Goal: Information Seeking & Learning: Learn about a topic

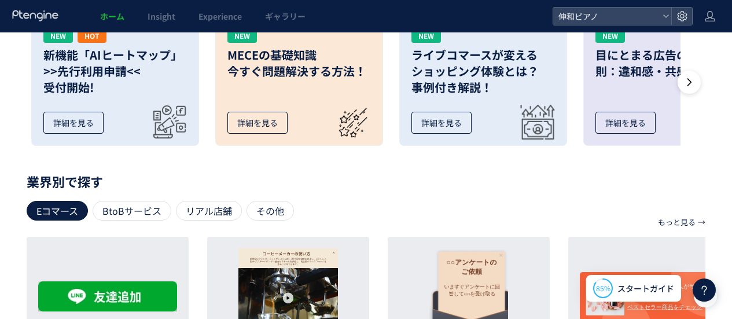
scroll to position [284, 0]
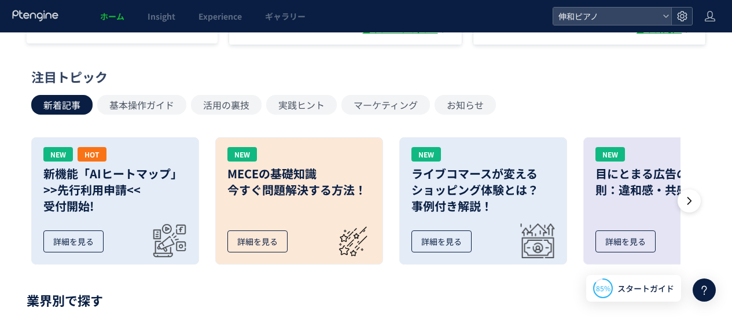
click at [680, 16] on icon at bounding box center [683, 16] width 12 height 12
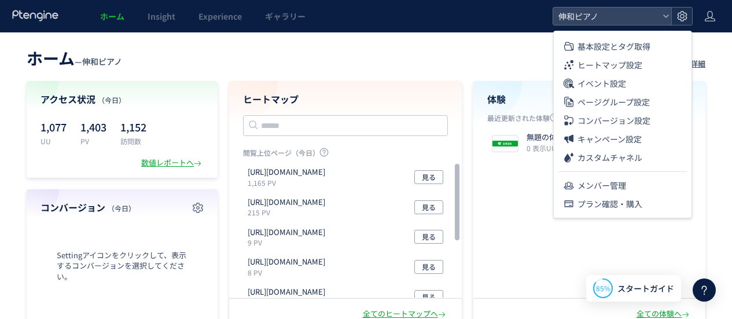
drag, startPoint x: 680, startPoint y: 16, endPoint x: 691, endPoint y: 10, distance: 13.2
drag, startPoint x: 691, startPoint y: 10, endPoint x: 717, endPoint y: 12, distance: 26.1
click at [717, 12] on header "ホーム Insight Experience ギャラリー 伸和ピアノ" at bounding box center [366, 16] width 732 height 32
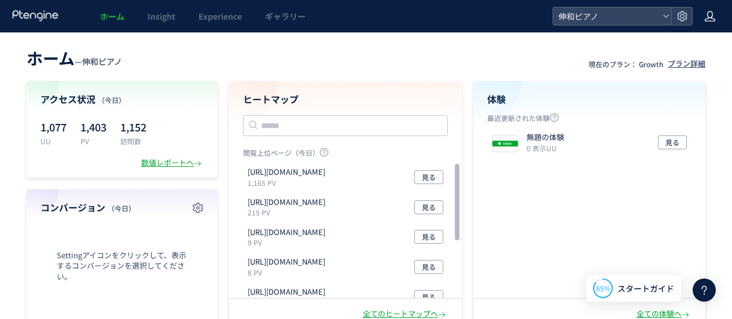
click at [713, 14] on use at bounding box center [710, 16] width 10 height 10
click at [680, 13] on use at bounding box center [682, 16] width 10 height 10
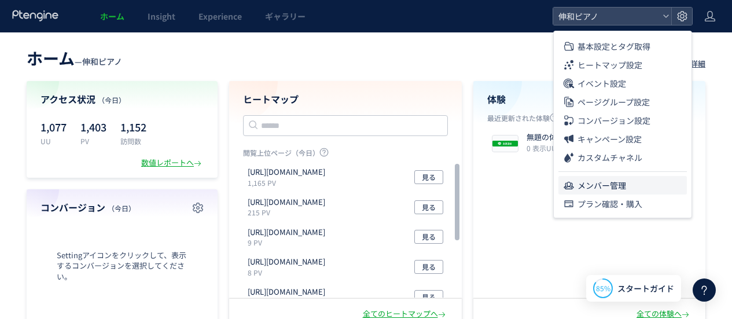
click at [626, 189] on li "メンバー管理" at bounding box center [623, 185] width 129 height 19
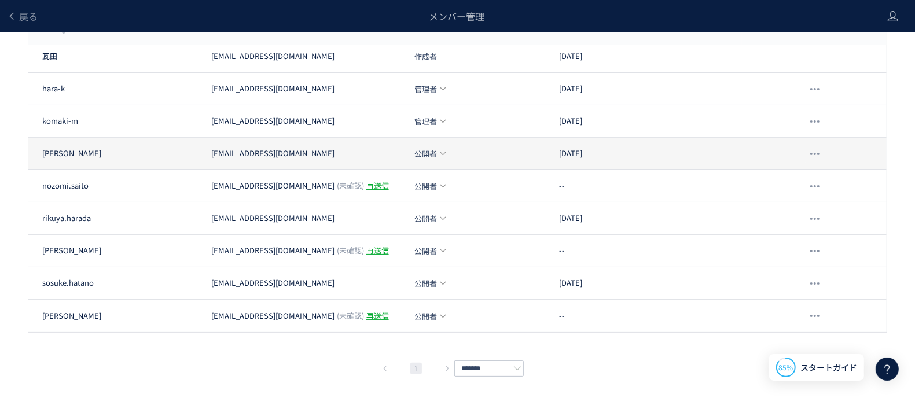
scroll to position [58, 0]
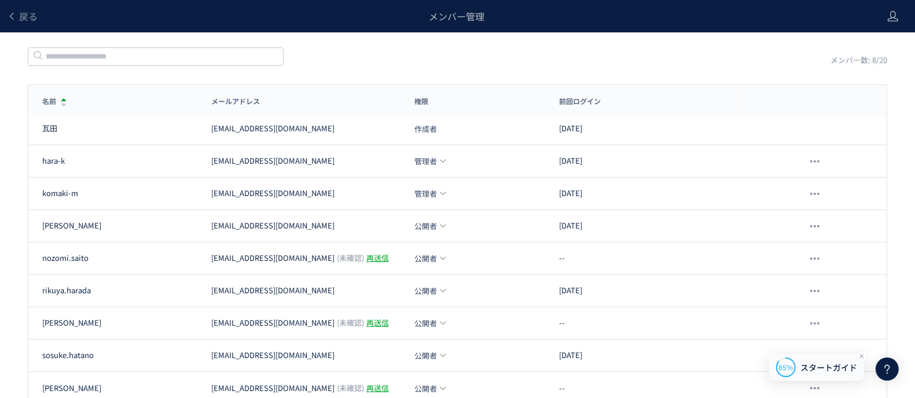
click at [732, 318] on span "スタートガイド" at bounding box center [829, 368] width 57 height 12
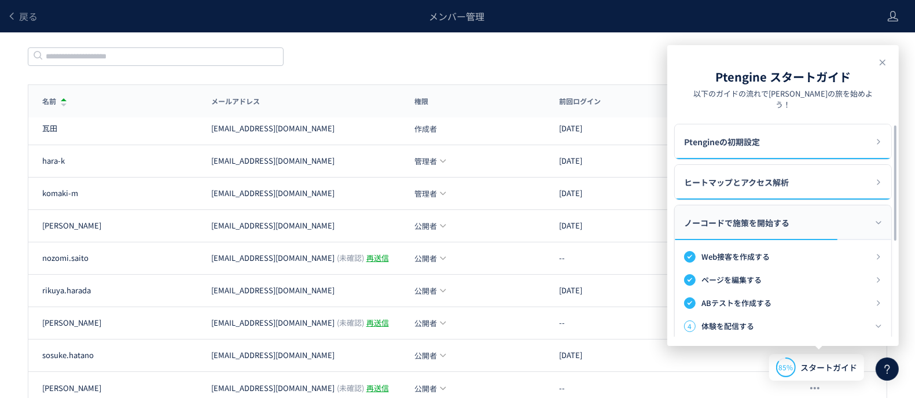
scroll to position [0, 0]
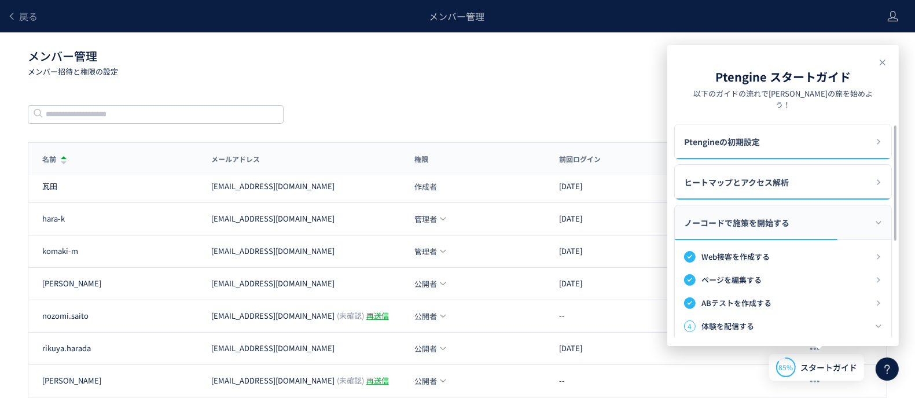
click at [474, 73] on p "メンバー招待と権限の設定" at bounding box center [410, 71] width 765 height 11
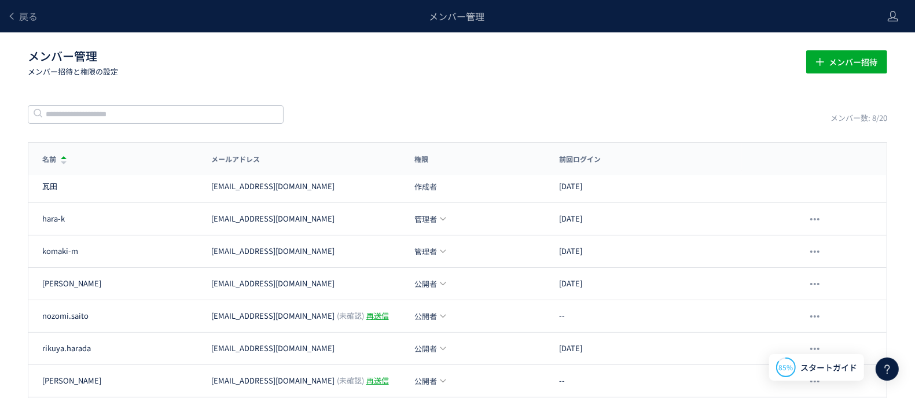
click at [27, 5] on div "戻る" at bounding box center [22, 16] width 31 height 32
click at [28, 12] on span "戻る" at bounding box center [28, 16] width 19 height 14
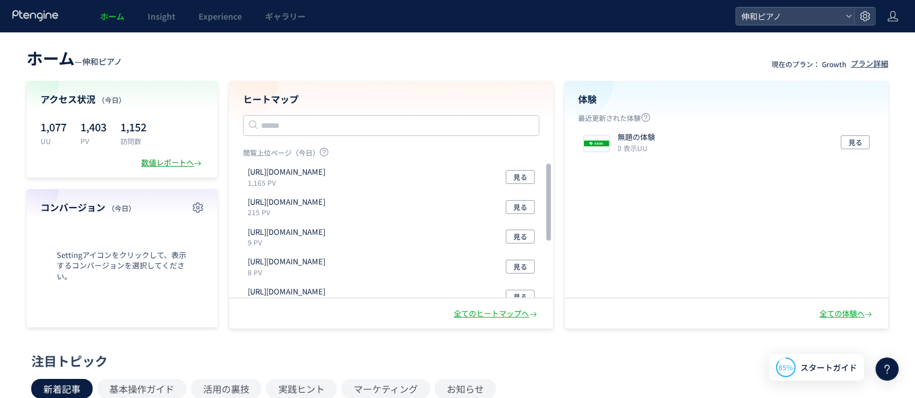
click at [178, 168] on div "数値レポートへ" at bounding box center [172, 162] width 63 height 11
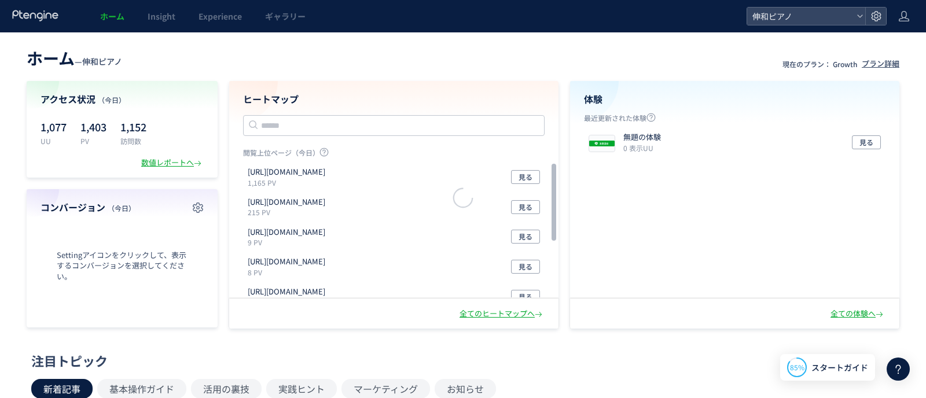
click at [178, 164] on div at bounding box center [463, 199] width 926 height 398
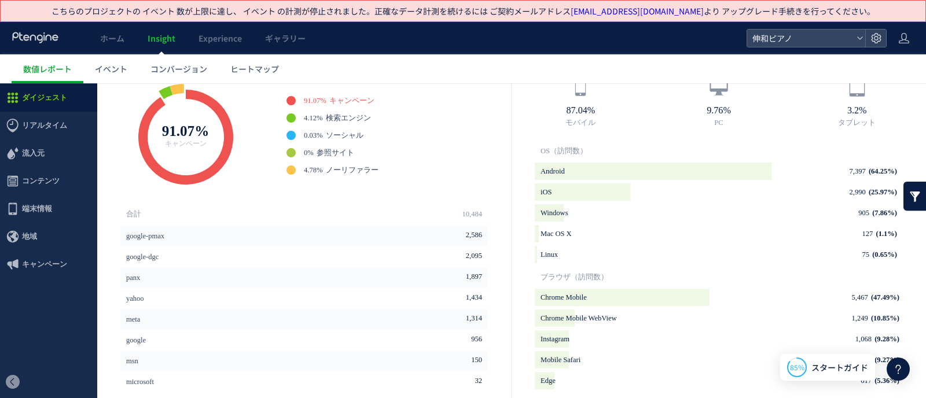
scroll to position [293, 0]
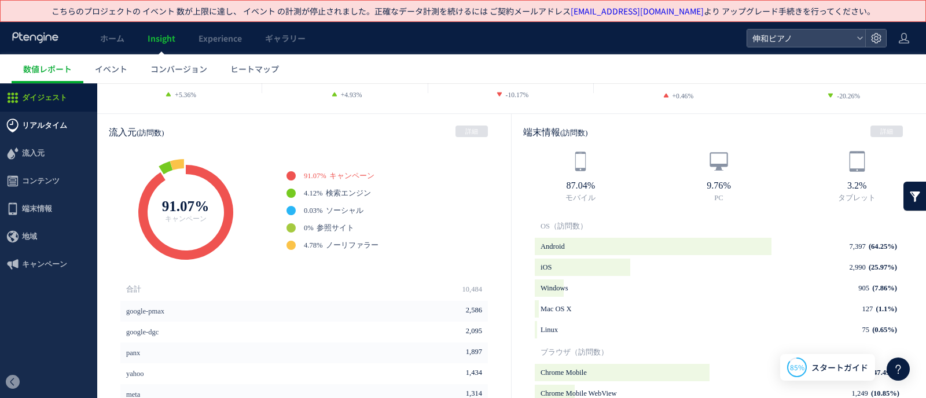
click at [38, 118] on span "リアルタイム" at bounding box center [44, 126] width 45 height 28
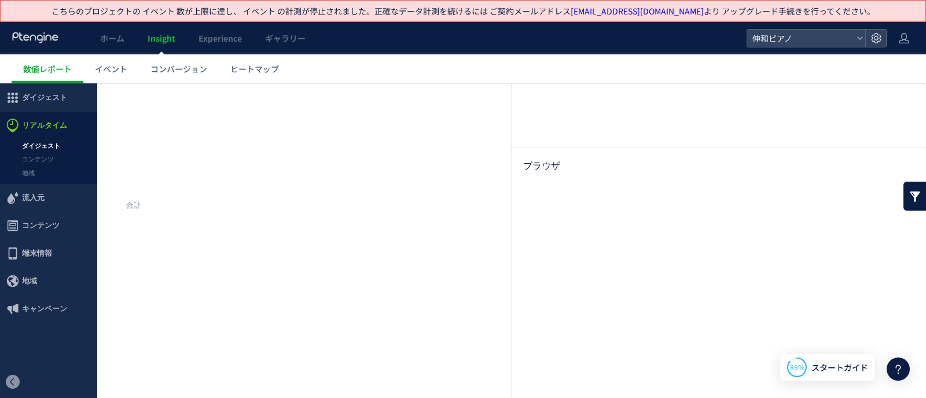
scroll to position [180, 0]
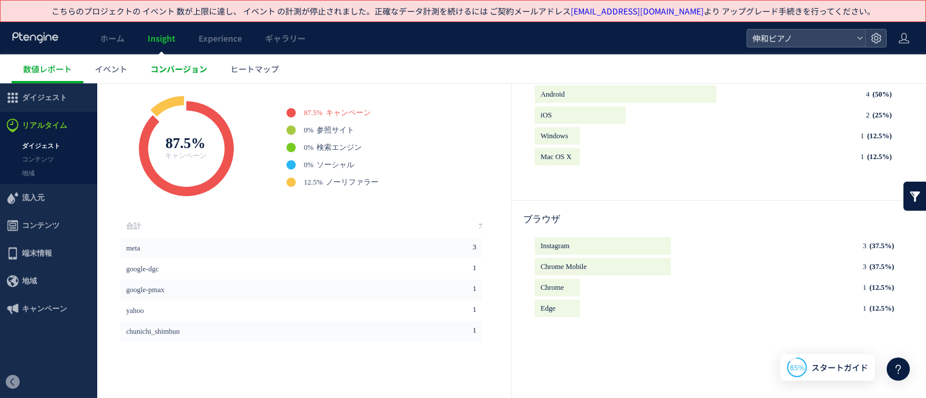
click at [148, 70] on link "コンバージョン" at bounding box center [179, 68] width 80 height 29
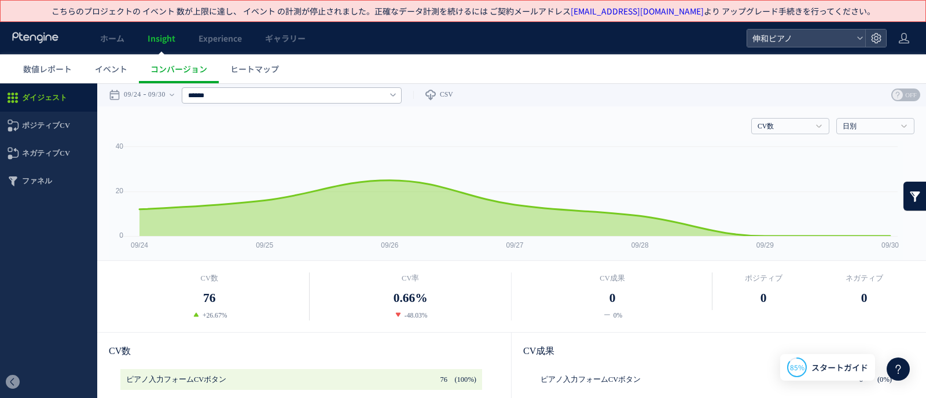
click at [58, 53] on div at bounding box center [36, 38] width 48 height 32
click at [58, 68] on span "数値レポート" at bounding box center [47, 69] width 49 height 12
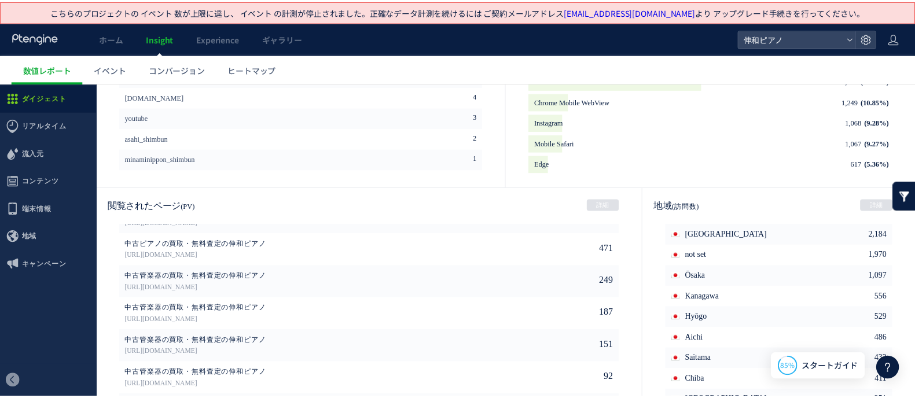
scroll to position [655, 0]
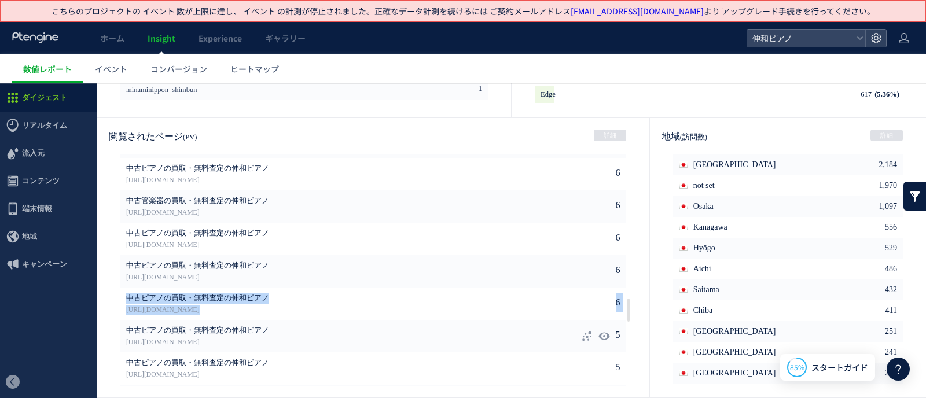
drag, startPoint x: 618, startPoint y: 315, endPoint x: 608, endPoint y: 349, distance: 35.2
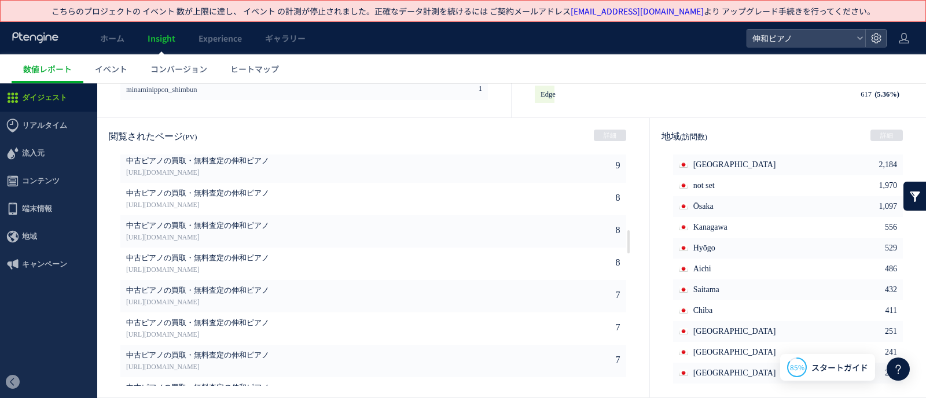
drag, startPoint x: 621, startPoint y: 246, endPoint x: 605, endPoint y: 239, distance: 17.6
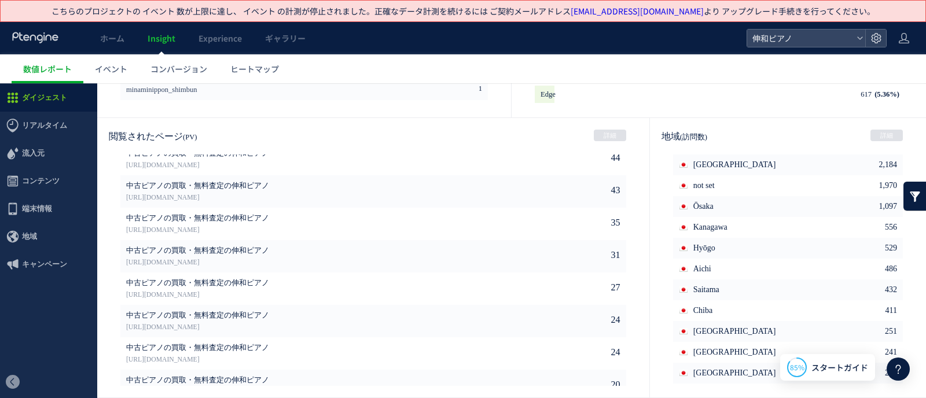
click at [53, 47] on div at bounding box center [36, 38] width 48 height 32
click at [41, 43] on use at bounding box center [35, 37] width 46 height 11
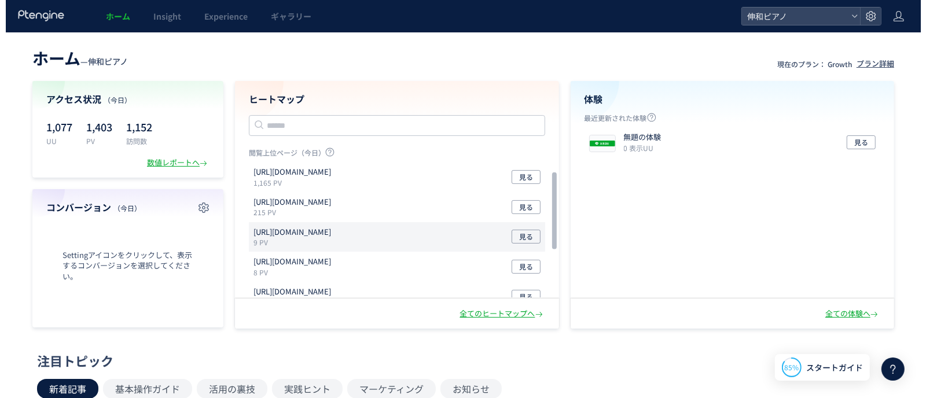
scroll to position [103, 0]
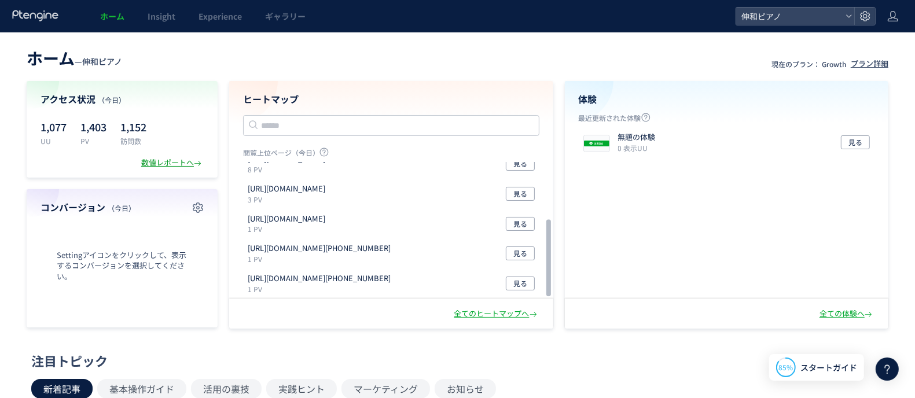
click at [154, 157] on div "数値レポートへ" at bounding box center [172, 162] width 63 height 11
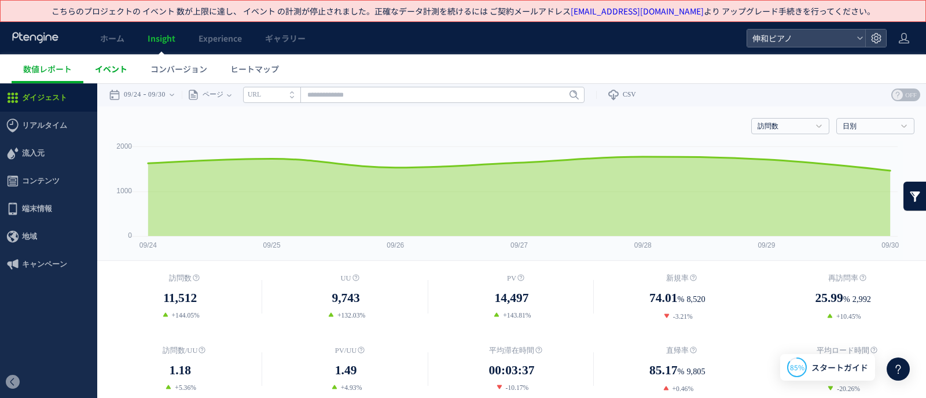
click at [109, 64] on span "イベント" at bounding box center [111, 69] width 32 height 12
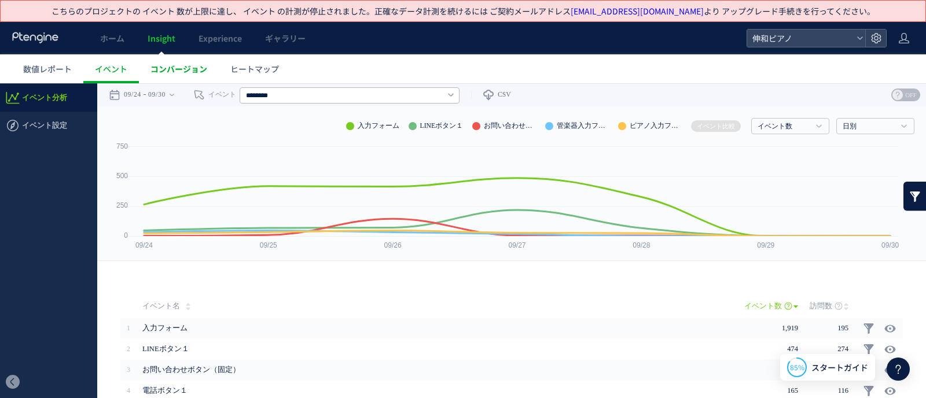
click at [189, 60] on link "コンバージョン" at bounding box center [179, 68] width 80 height 29
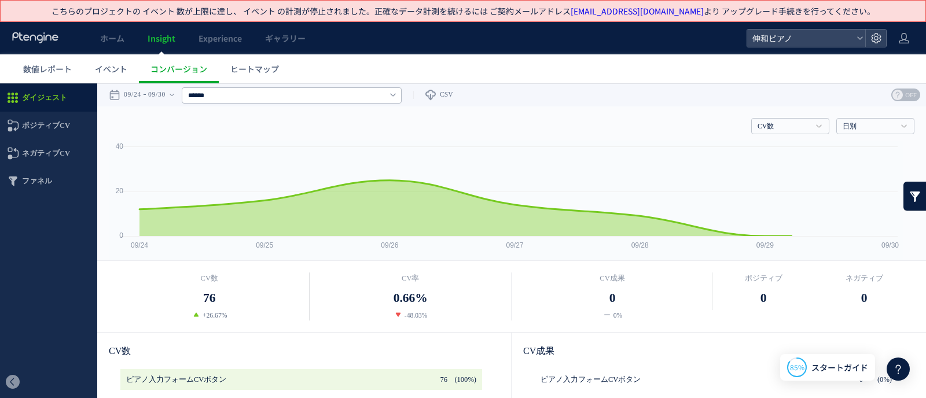
click at [270, 68] on span "ヒートマップ" at bounding box center [254, 69] width 49 height 12
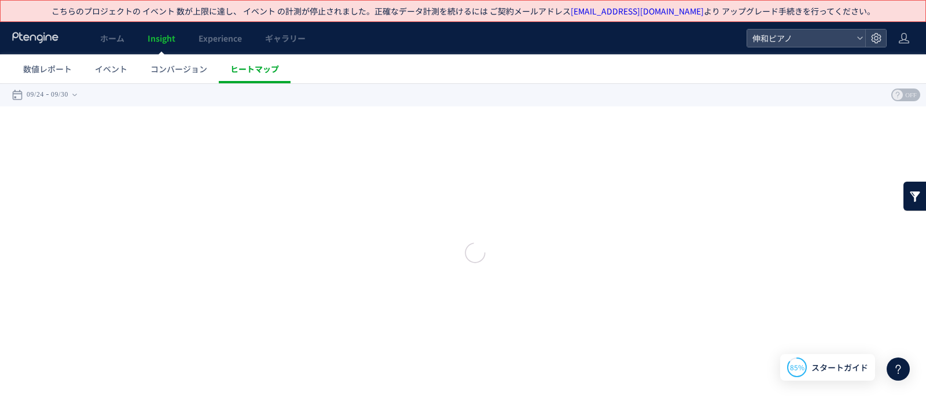
click at [267, 72] on div at bounding box center [463, 199] width 926 height 398
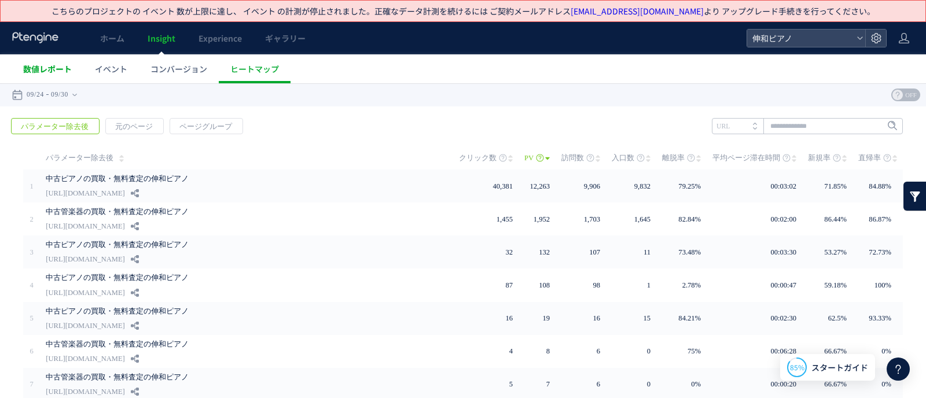
click at [38, 61] on link "数値レポート" at bounding box center [48, 68] width 72 height 29
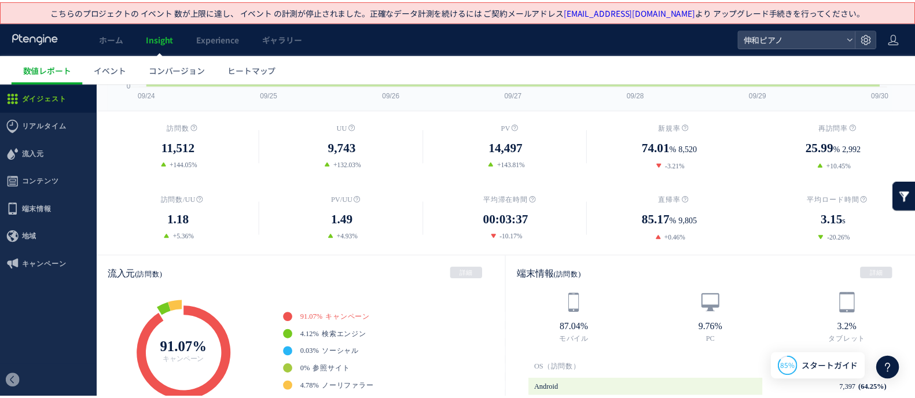
scroll to position [148, 0]
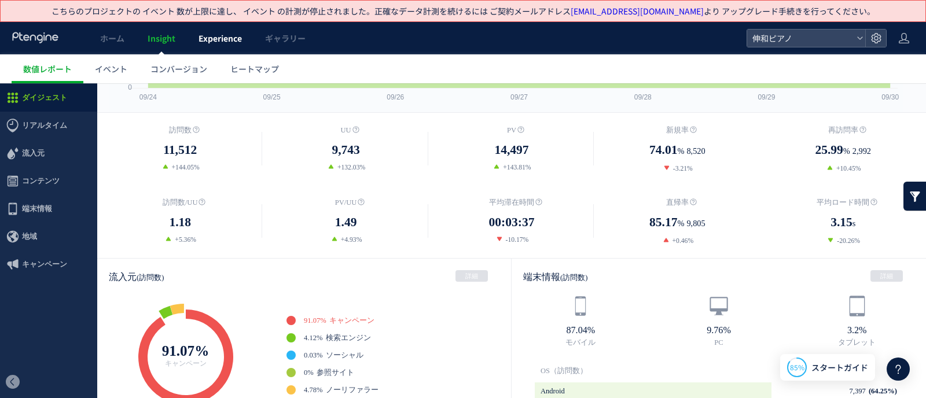
click at [213, 42] on span "Experience" at bounding box center [220, 38] width 43 height 12
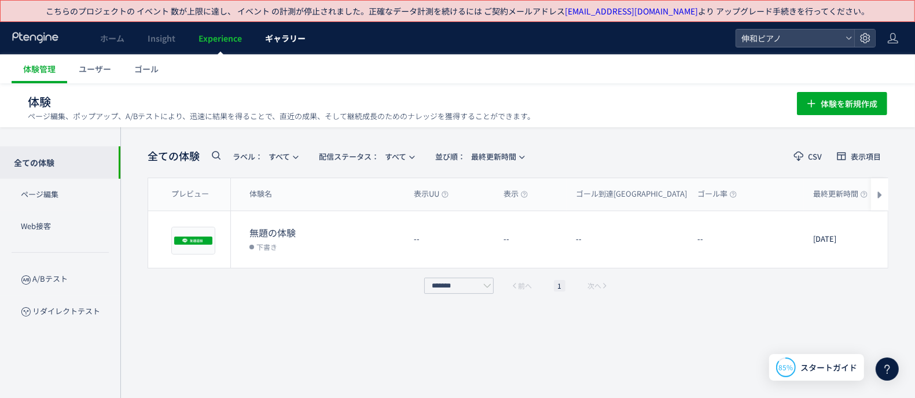
click at [265, 38] on span "ギャラリー" at bounding box center [285, 38] width 41 height 12
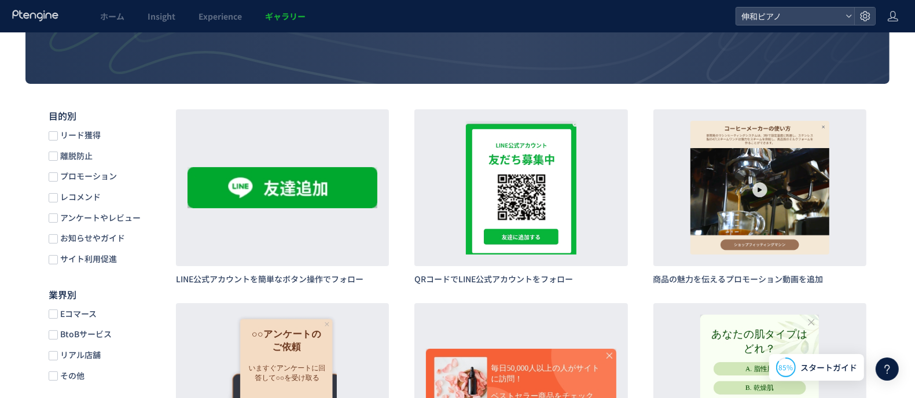
scroll to position [145, 0]
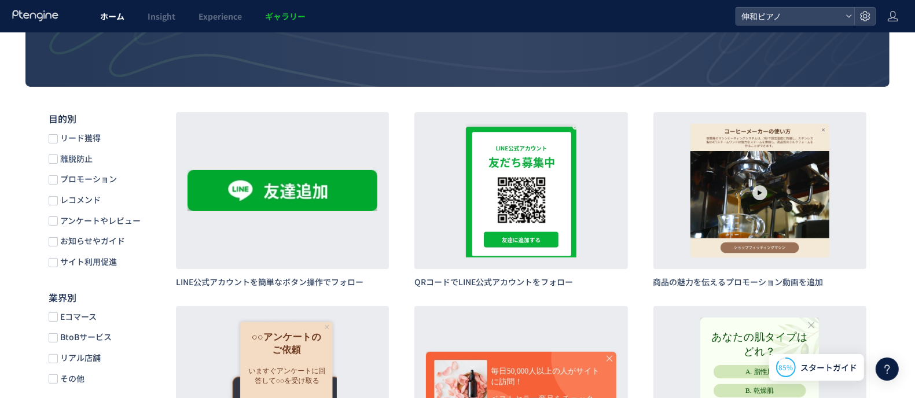
click at [108, 20] on span "ホーム" at bounding box center [112, 16] width 24 height 12
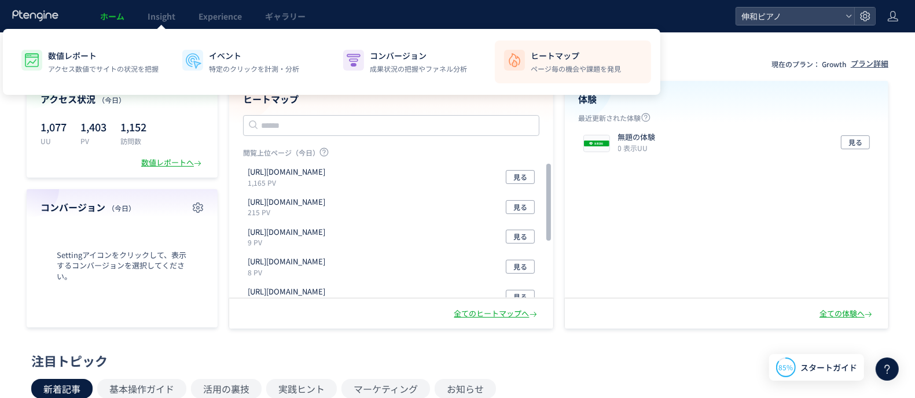
drag, startPoint x: 566, startPoint y: 68, endPoint x: 531, endPoint y: 60, distance: 36.4
click at [531, 60] on p "ヒートマップ" at bounding box center [576, 56] width 90 height 12
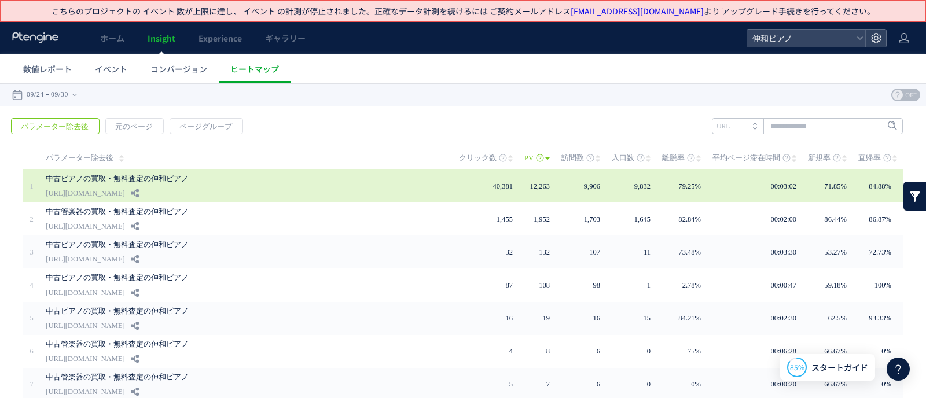
click at [259, 184] on link "中古ピアノの買取・無料査定の伸和ピアノ" at bounding box center [240, 179] width 388 height 14
click at [226, 201] on div "中古ピアノの買取・無料査定の伸和ピアノ [URL][DOMAIN_NAME]" at bounding box center [244, 186] width 397 height 33
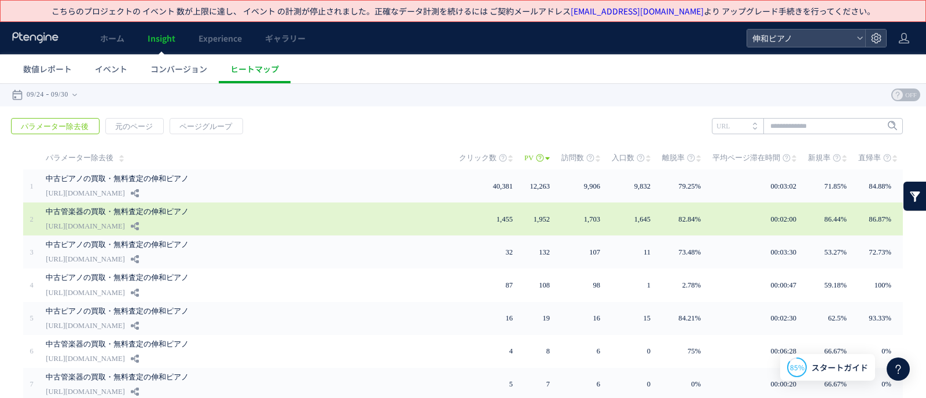
click at [148, 211] on link "中古管楽器の買取・無料査定の伸和ピアノ" at bounding box center [240, 212] width 388 height 14
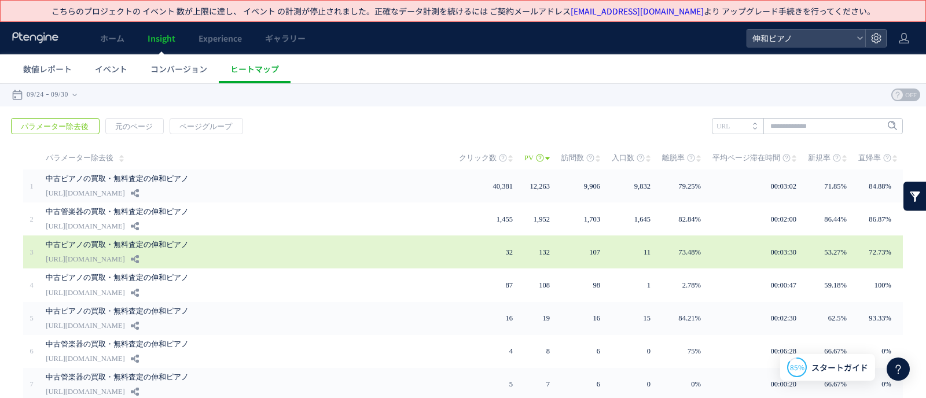
click at [170, 244] on link "中古ピアノの買取・無料査定の伸和ピアノ" at bounding box center [240, 245] width 388 height 14
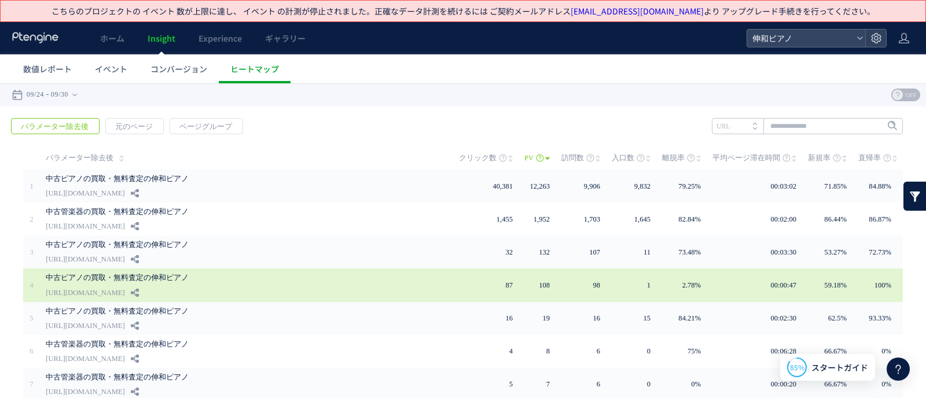
click at [175, 281] on link "中古ピアノの買取・無料査定の伸和ピアノ" at bounding box center [240, 278] width 388 height 14
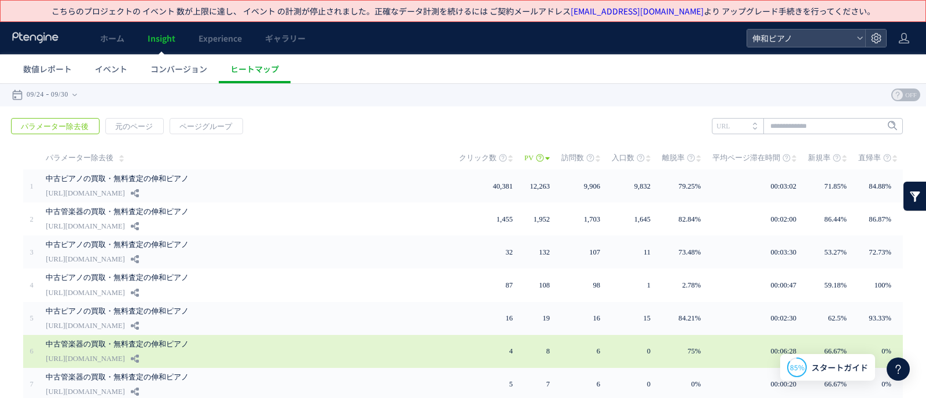
click at [242, 318] on link "中古管楽器の買取・無料査定の伸和ピアノ" at bounding box center [240, 345] width 388 height 14
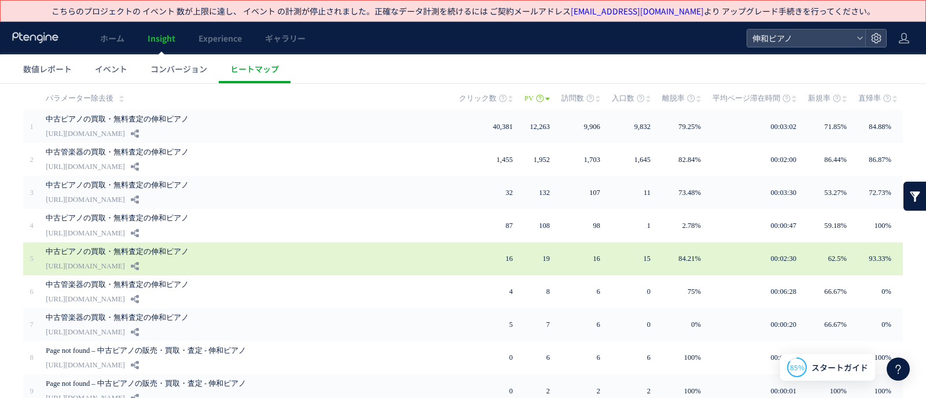
scroll to position [120, 0]
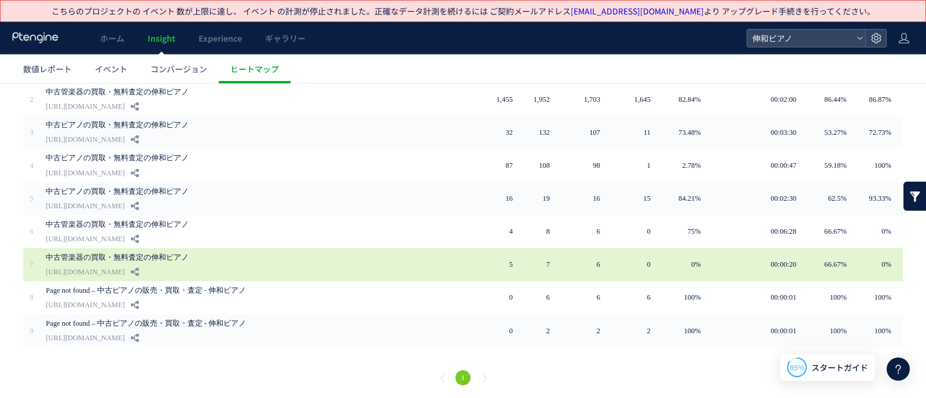
click at [108, 269] on link "[URL][DOMAIN_NAME]" at bounding box center [85, 272] width 79 height 14
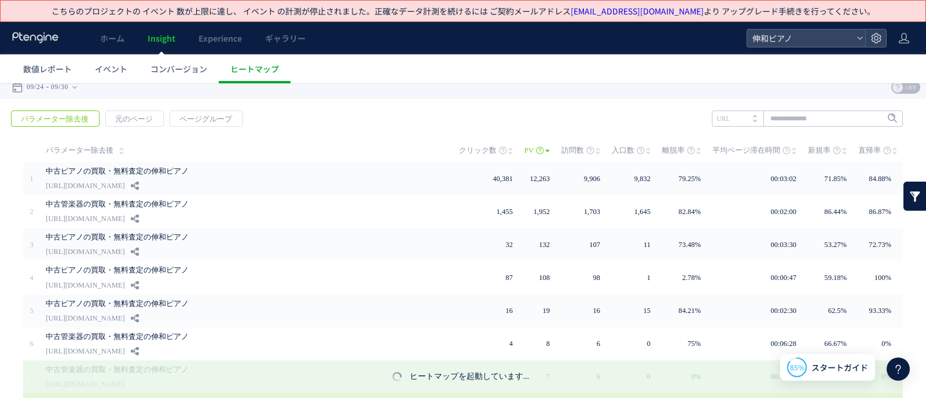
scroll to position [0, 0]
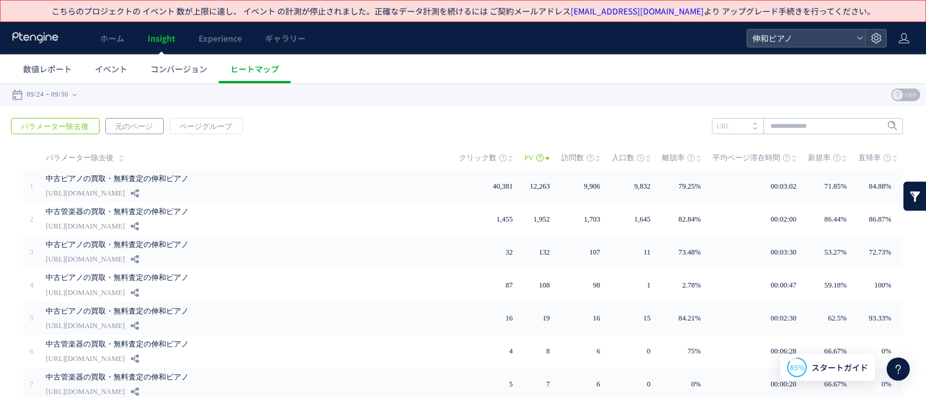
click at [137, 123] on span "元のページ" at bounding box center [134, 127] width 56 height 16
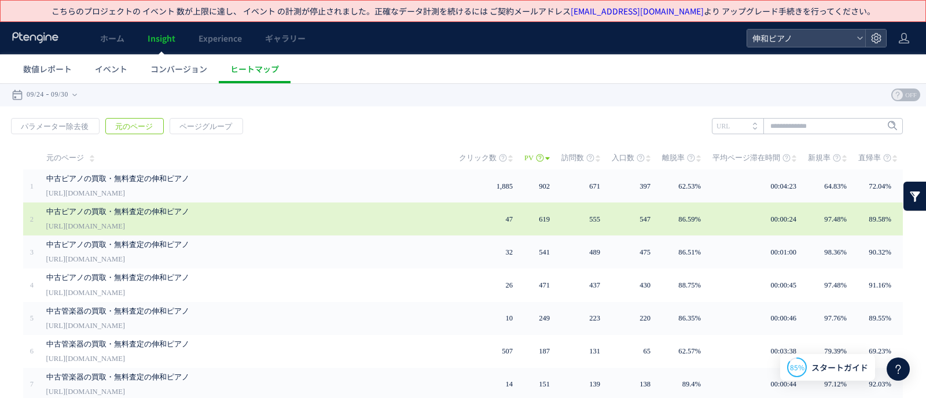
scroll to position [153, 0]
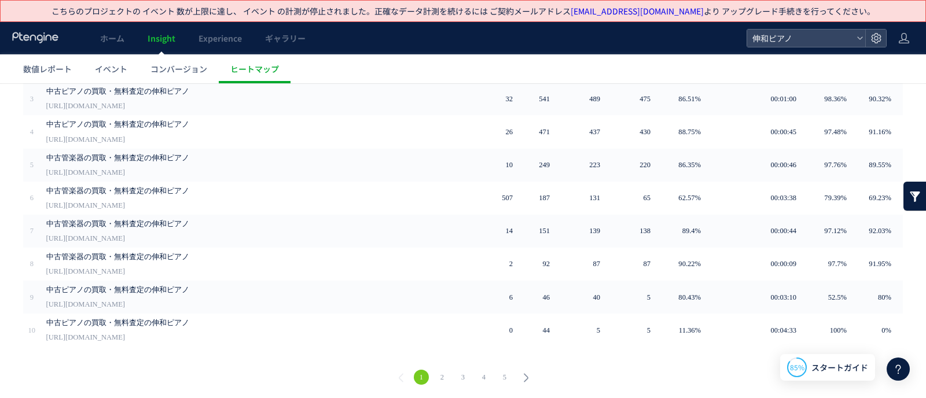
click at [437, 318] on link "2" at bounding box center [442, 377] width 15 height 15
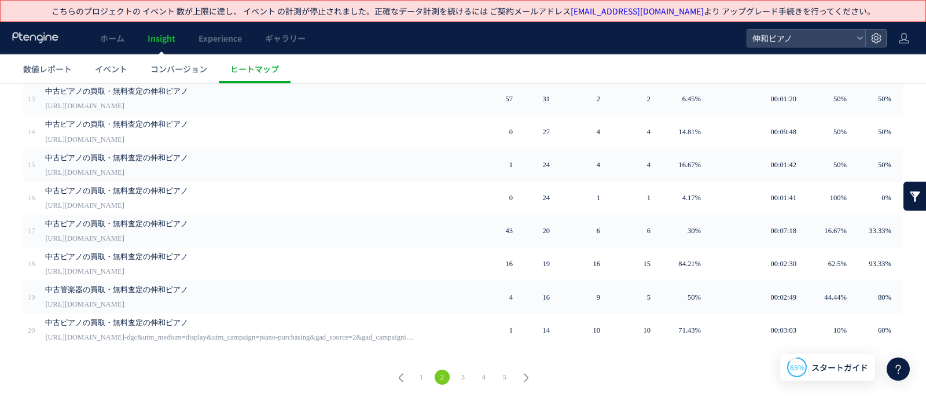
click at [456, 318] on link "3" at bounding box center [463, 377] width 15 height 15
click at [417, 318] on link "1" at bounding box center [421, 377] width 15 height 15
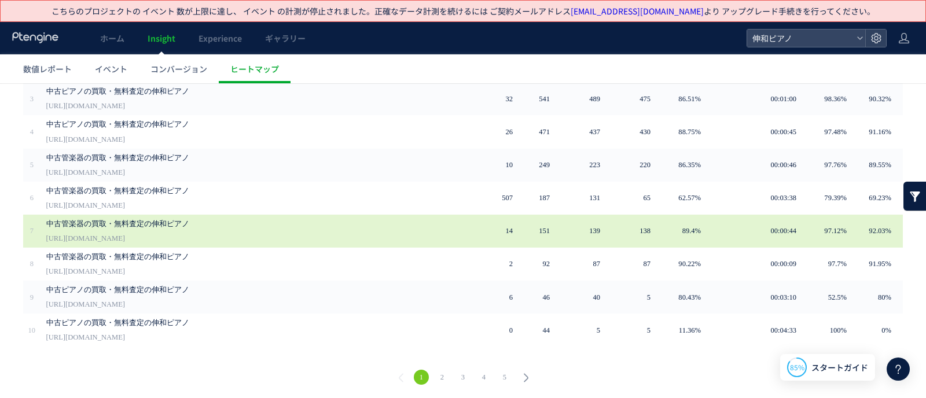
scroll to position [0, 0]
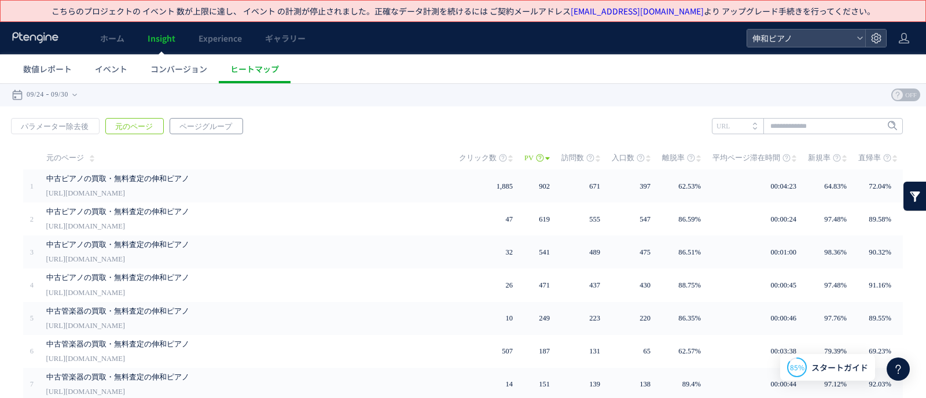
click at [217, 129] on span "ページグループ" at bounding box center [205, 127] width 71 height 16
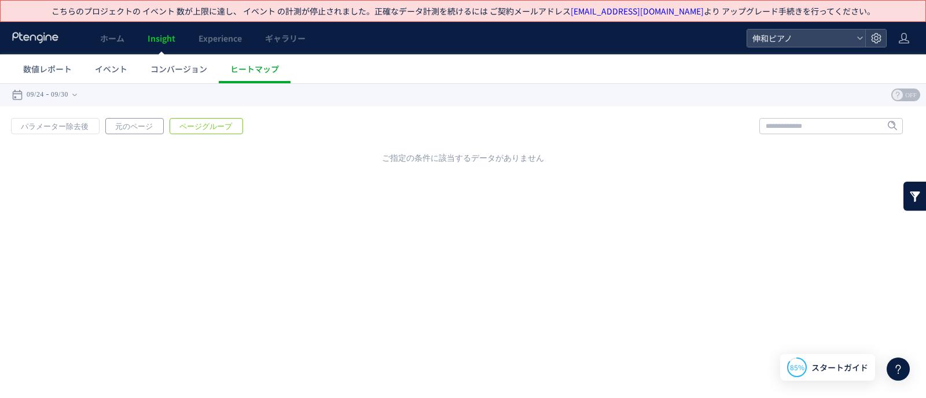
click at [137, 129] on span "元のページ" at bounding box center [134, 127] width 56 height 16
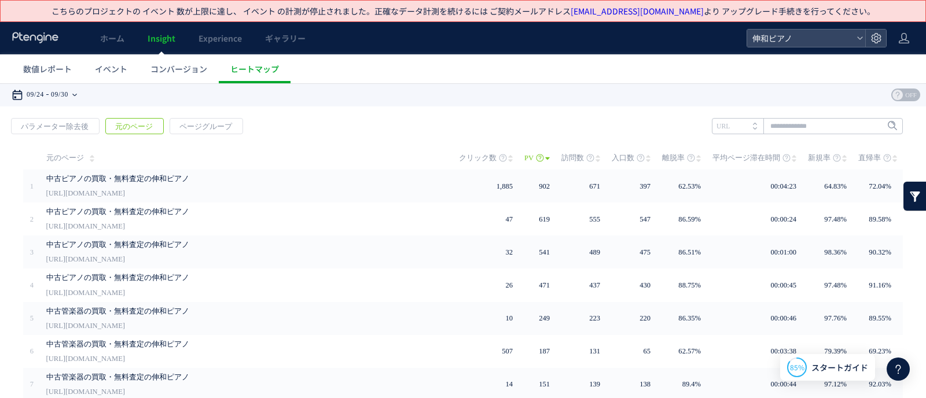
click at [36, 91] on time "09/24" at bounding box center [35, 94] width 17 height 23
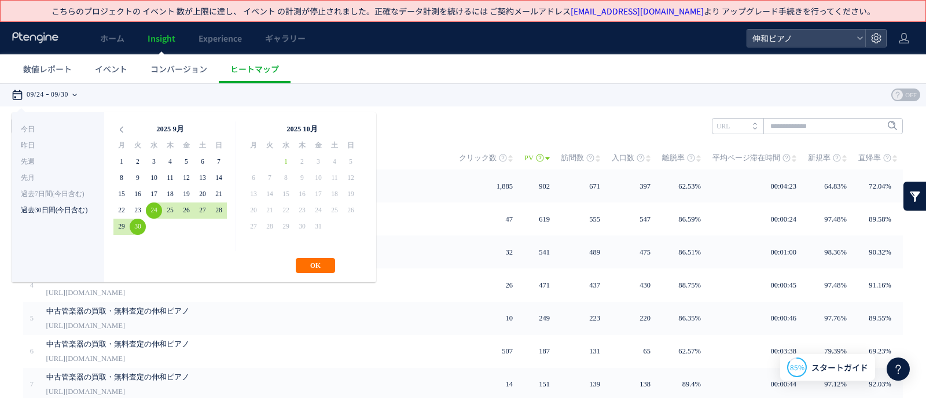
click at [54, 214] on li "過去30日間(今日含む)" at bounding box center [58, 211] width 74 height 16
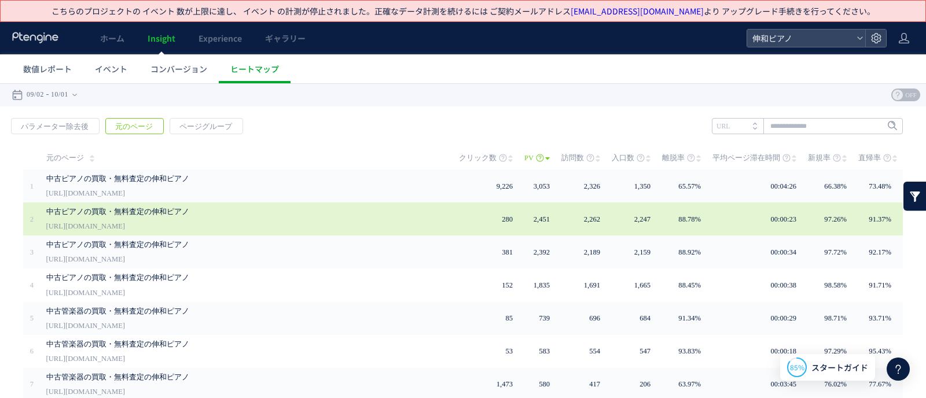
click at [125, 223] on link "[URL][DOMAIN_NAME]" at bounding box center [85, 226] width 79 height 14
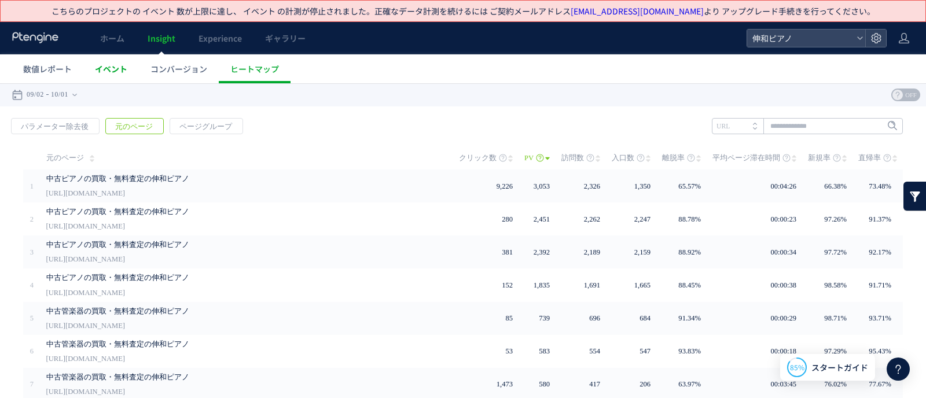
click at [95, 65] on span "イベント" at bounding box center [111, 69] width 32 height 12
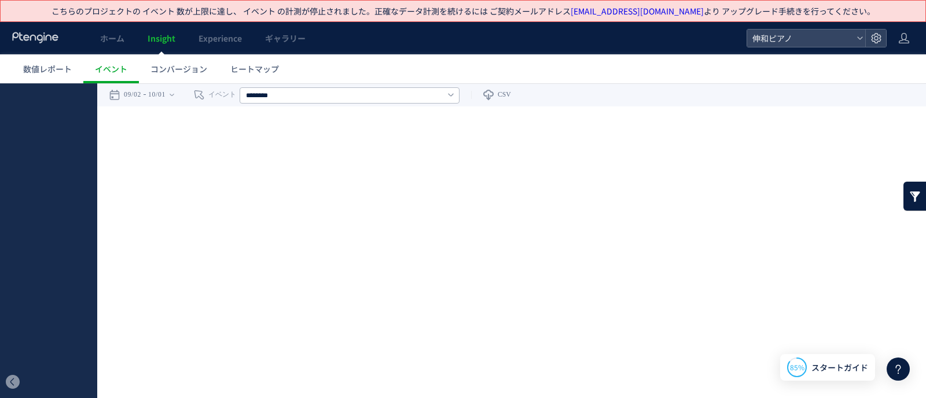
click at [250, 68] on div at bounding box center [463, 199] width 926 height 398
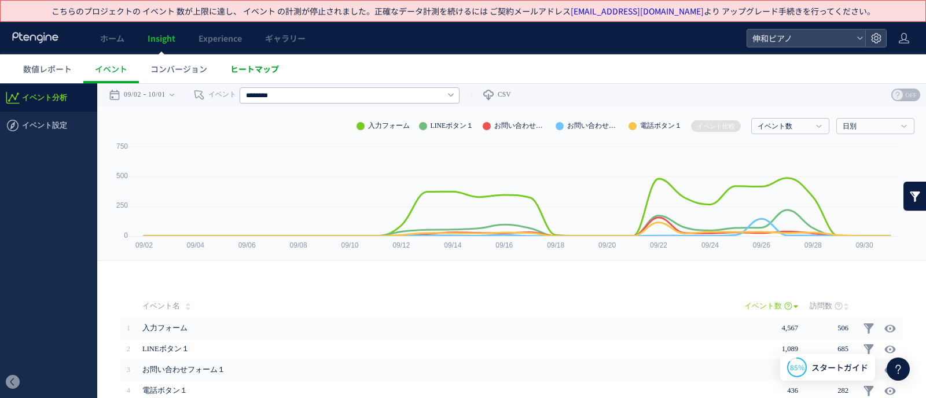
click at [255, 73] on span "ヒートマップ" at bounding box center [254, 69] width 49 height 12
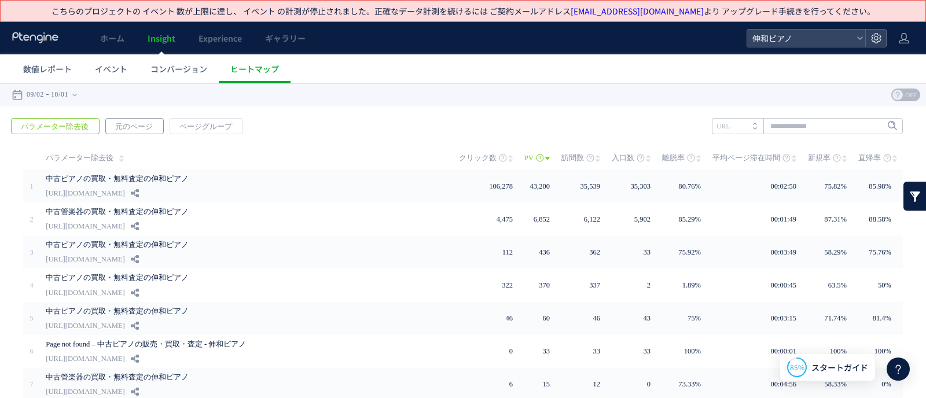
click at [142, 129] on span "元のページ" at bounding box center [134, 127] width 56 height 16
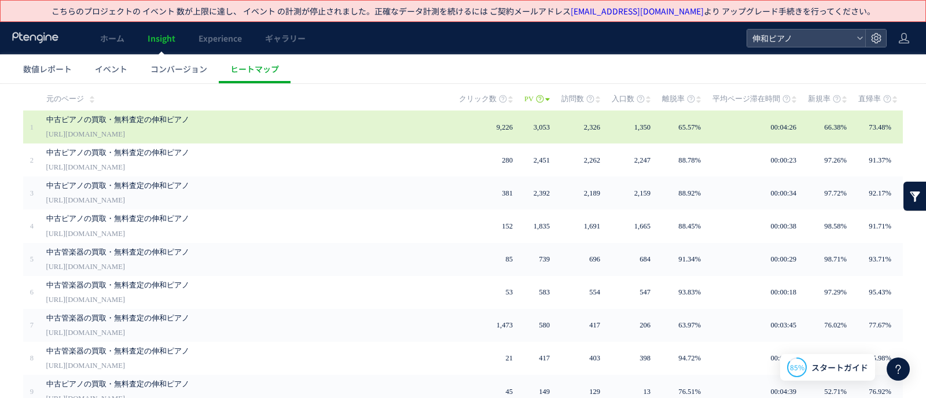
scroll to position [72, 0]
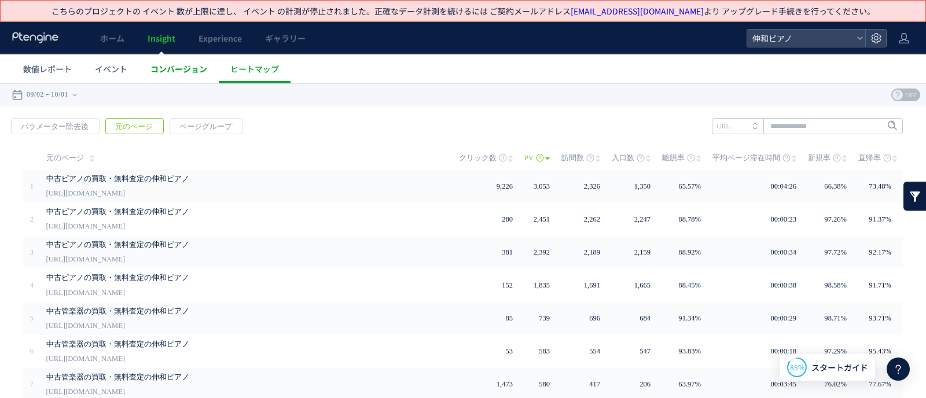
click at [189, 61] on link "コンバージョン" at bounding box center [179, 68] width 80 height 29
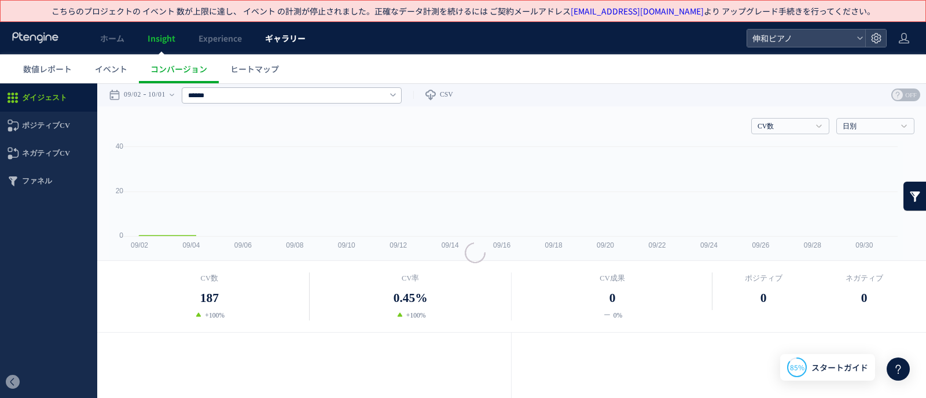
click at [287, 32] on span "ギャラリー" at bounding box center [285, 38] width 41 height 12
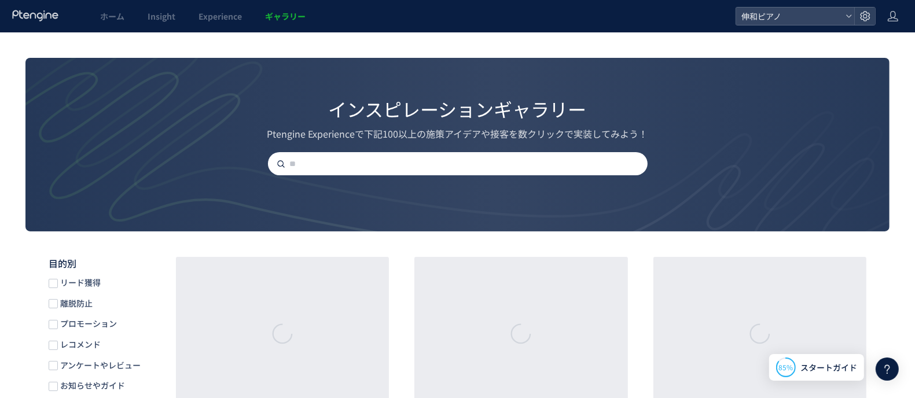
click at [41, 63] on div "インスピレーションギャラリー Ptengine Experienceで下記100以上の施策アイデアや接客を数クリックで実装してみよう！" at bounding box center [457, 117] width 864 height 118
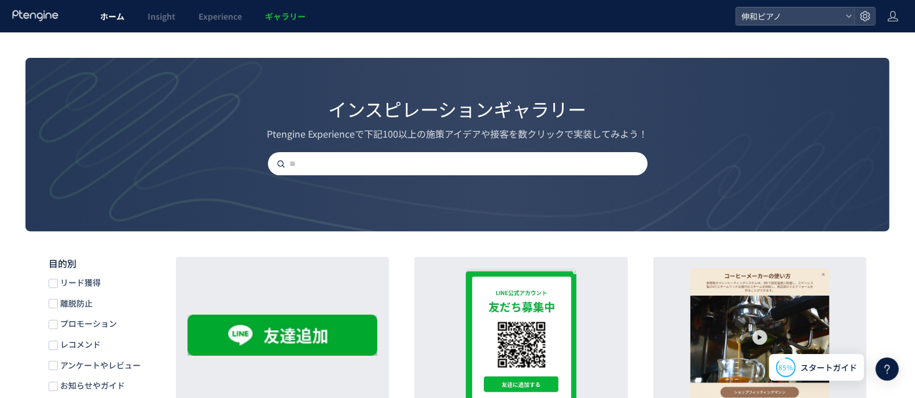
click at [129, 16] on link "ホーム" at bounding box center [112, 16] width 47 height 32
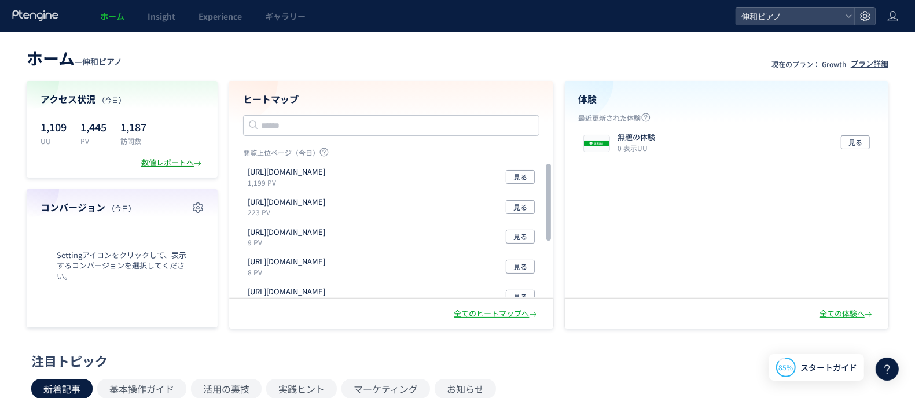
click at [163, 162] on div "数値レポートへ" at bounding box center [172, 162] width 63 height 11
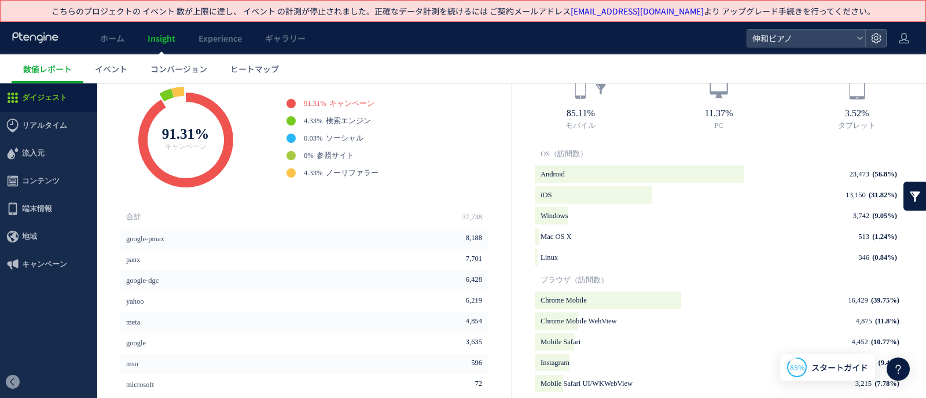
scroll to position [3, 0]
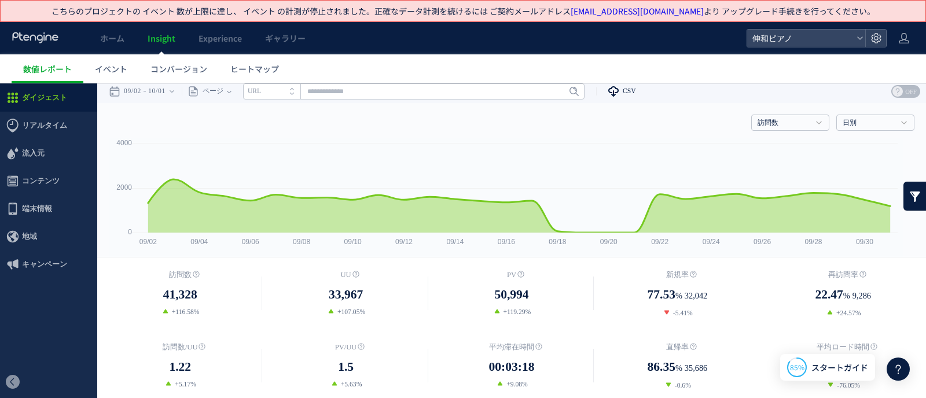
click at [629, 98] on link "CSV" at bounding box center [616, 91] width 40 height 23
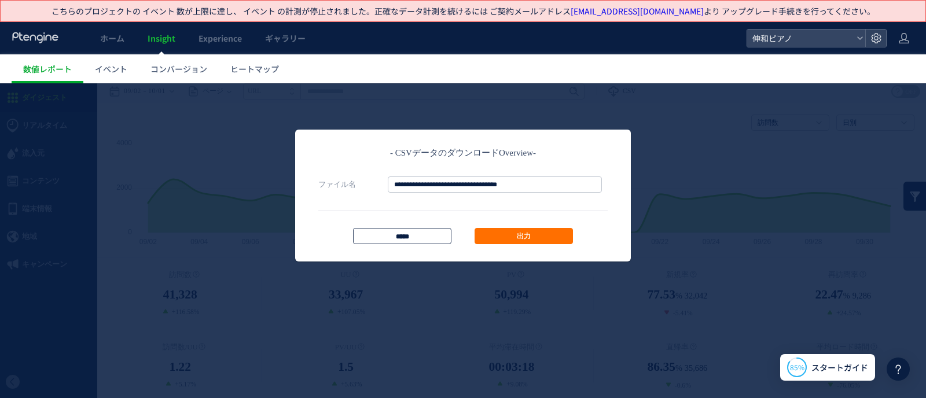
click at [380, 236] on input "*****" at bounding box center [402, 236] width 98 height 16
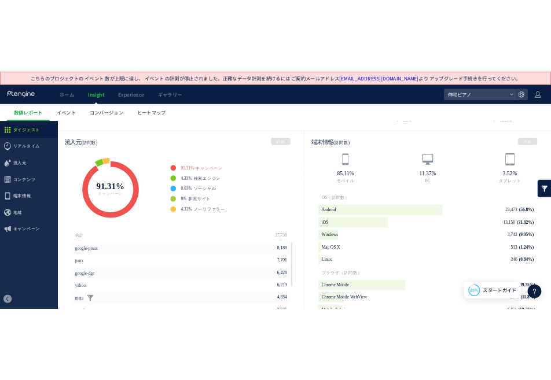
scroll to position [438, 0]
